Goal: Find specific page/section: Find specific page/section

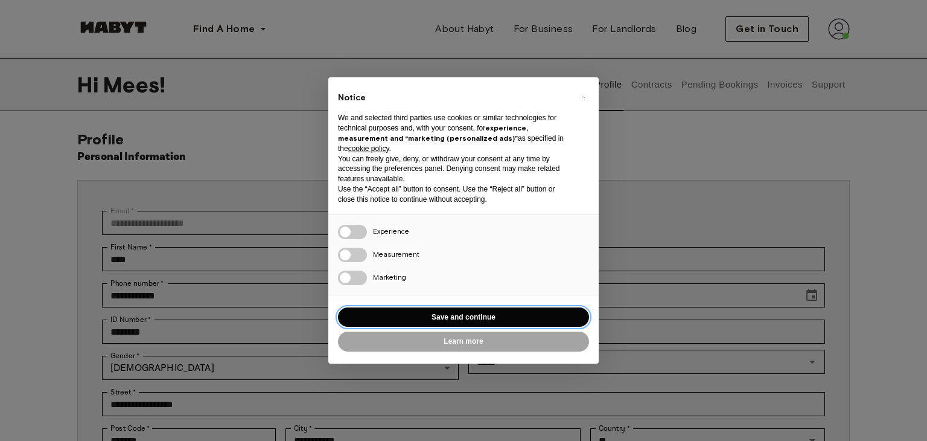
click at [497, 311] on button "Save and continue" at bounding box center [463, 317] width 251 height 20
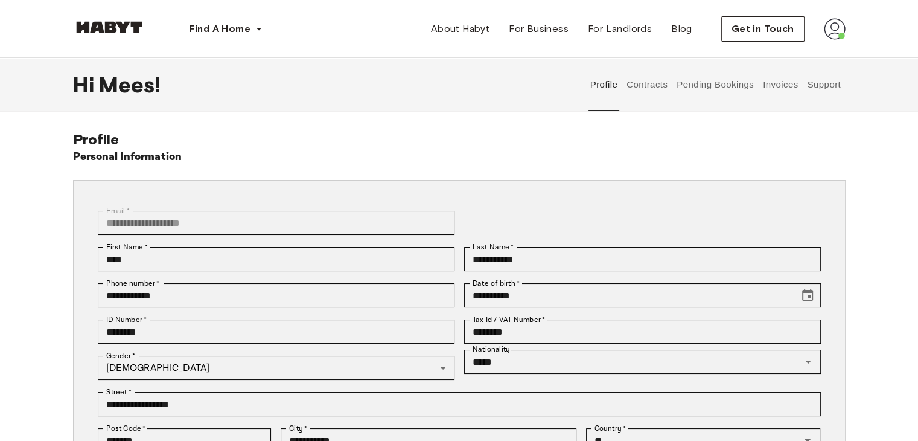
click at [650, 92] on button "Contracts" at bounding box center [647, 84] width 44 height 53
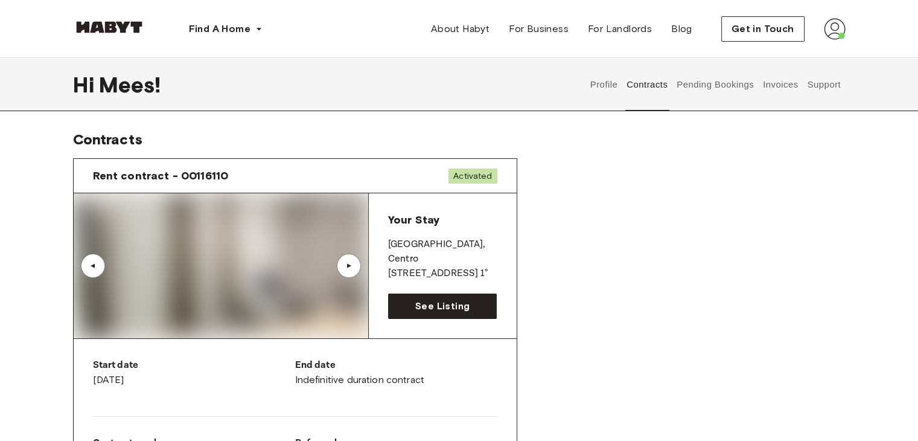
click at [600, 86] on button "Profile" at bounding box center [604, 84] width 31 height 53
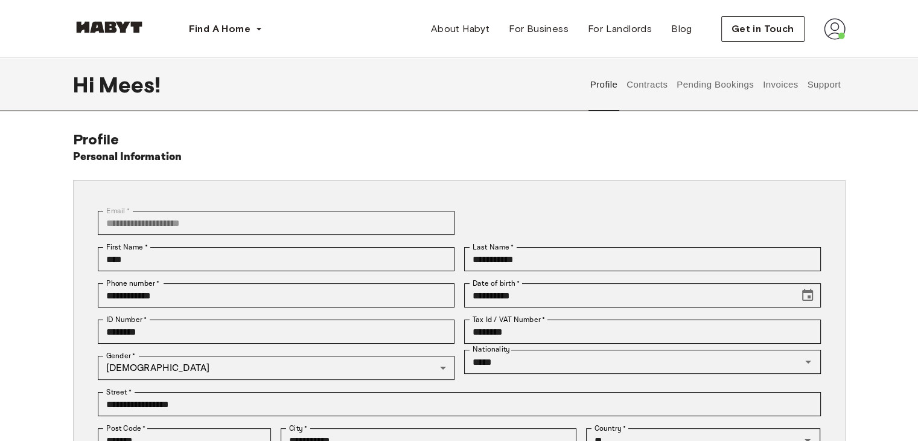
click at [722, 86] on button "Pending Bookings" at bounding box center [715, 84] width 80 height 53
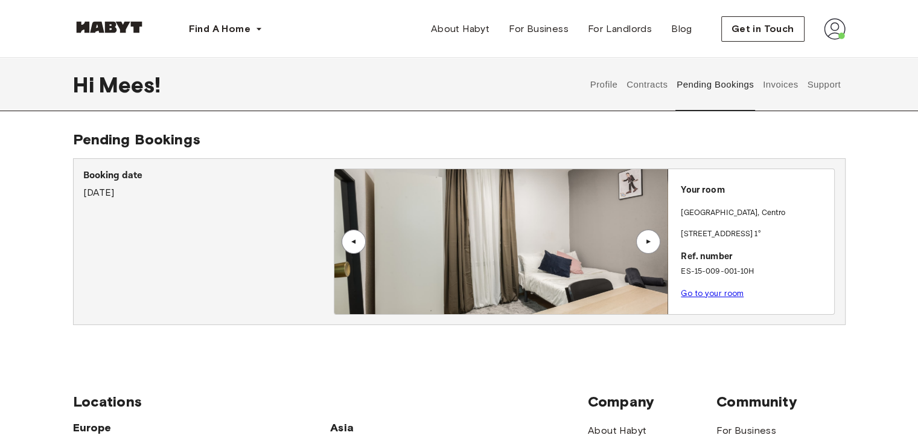
click at [778, 85] on button "Invoices" at bounding box center [780, 84] width 38 height 53
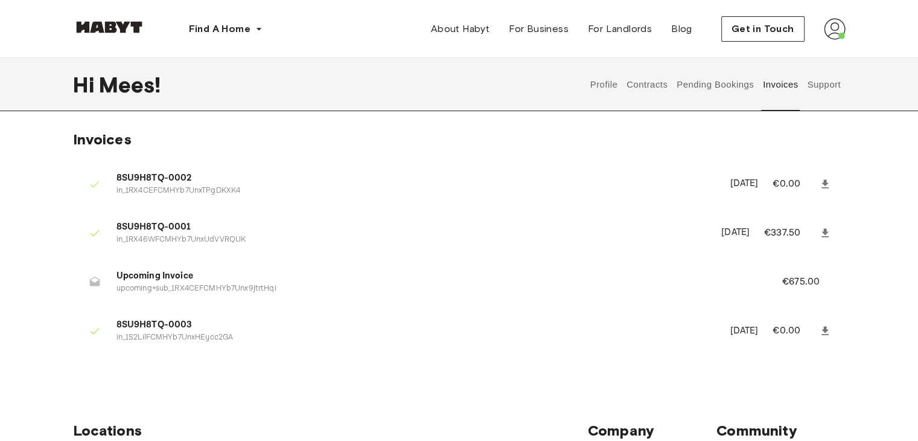
click at [594, 80] on button "Profile" at bounding box center [604, 84] width 31 height 53
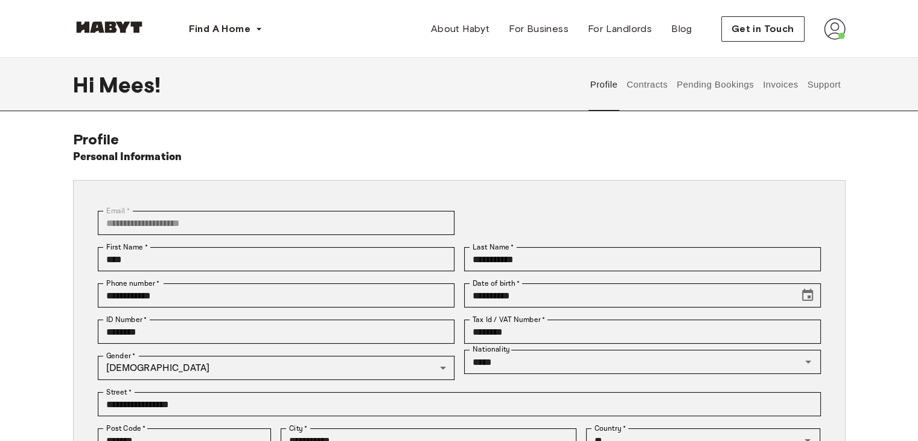
click at [639, 81] on button "Contracts" at bounding box center [647, 84] width 44 height 53
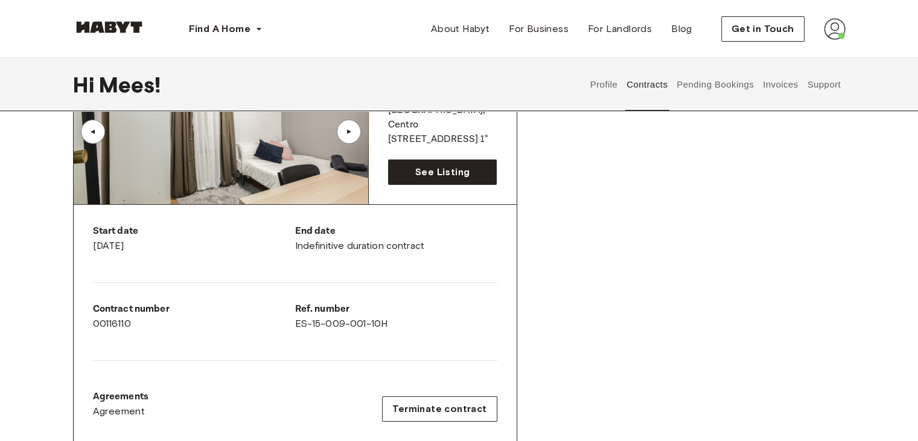
scroll to position [127, 0]
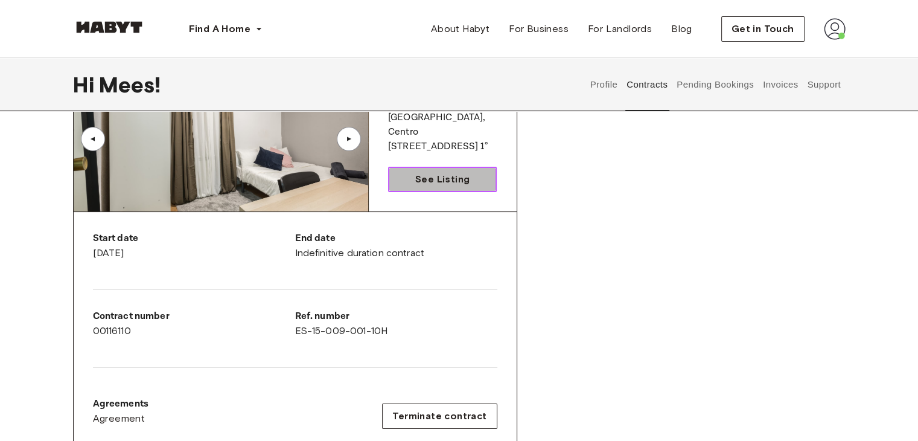
click at [453, 186] on span "See Listing" at bounding box center [442, 179] width 54 height 14
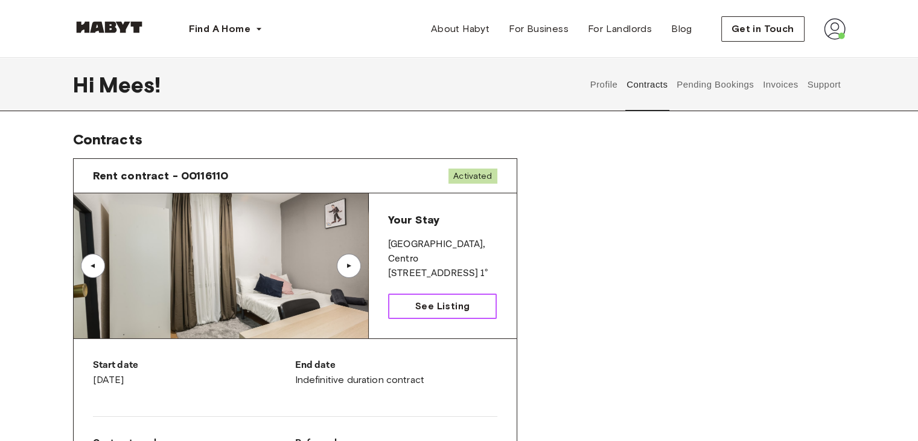
click at [445, 302] on span "See Listing" at bounding box center [442, 306] width 54 height 14
